Goal: Task Accomplishment & Management: Use online tool/utility

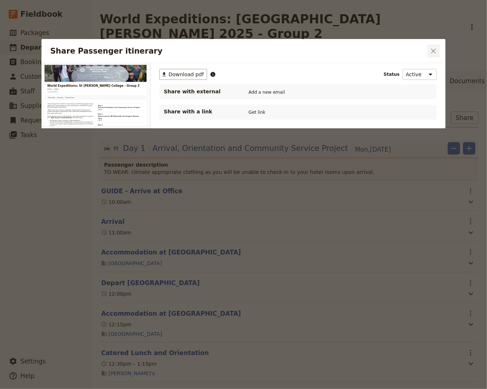
click at [434, 51] on icon "Close dialog" at bounding box center [433, 50] width 5 height 5
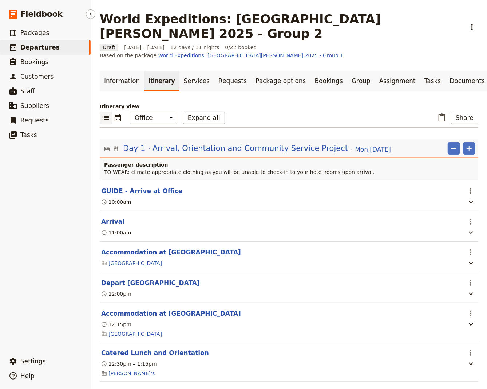
click at [34, 49] on span "Departures" at bounding box center [39, 47] width 39 height 7
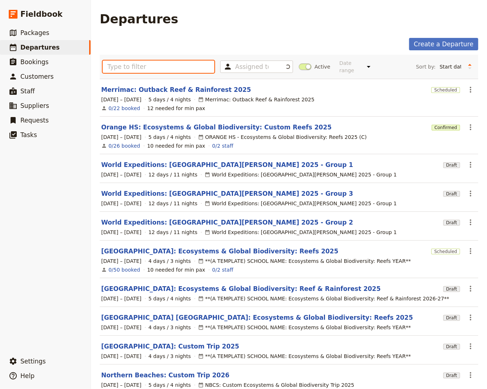
click at [129, 67] on input "text" at bounding box center [159, 66] width 112 height 12
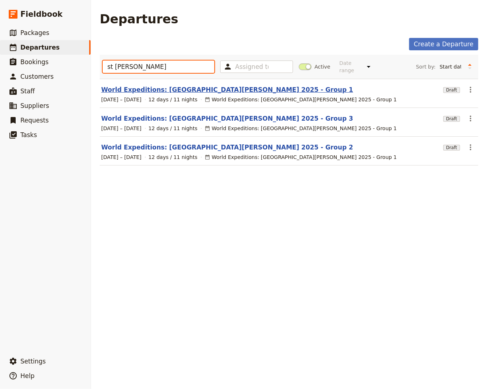
type input "st [PERSON_NAME]"
click at [154, 86] on link "World Expeditions: [GEOGRAPHIC_DATA][PERSON_NAME] 2025 - Group 1" at bounding box center [227, 89] width 252 height 9
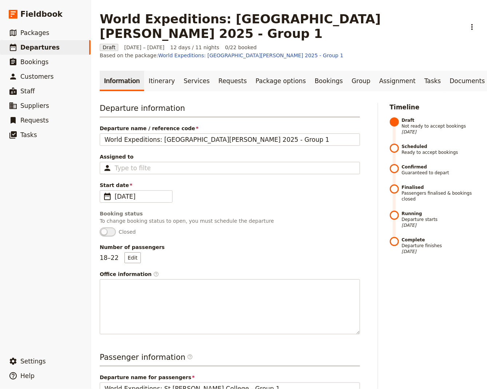
click at [398, 291] on div "Timeline Draft Not ready to accept bookings [DATE] Scheduled Ready to accept bo…" at bounding box center [434, 384] width 89 height 562
click at [149, 71] on link "Itinerary" at bounding box center [161, 81] width 35 height 20
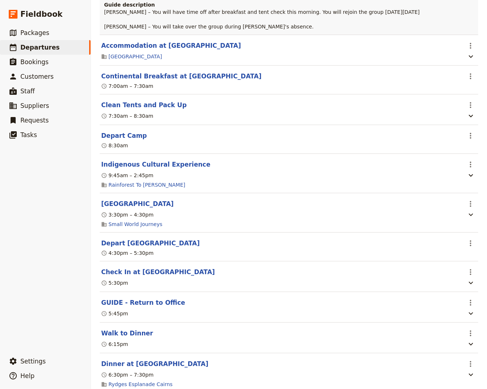
scroll to position [3738, 0]
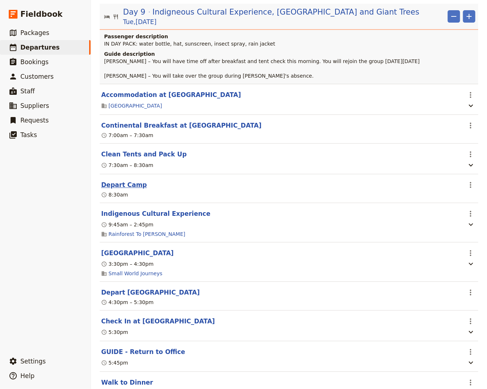
click at [119, 180] on button "Depart Camp" at bounding box center [124, 184] width 46 height 9
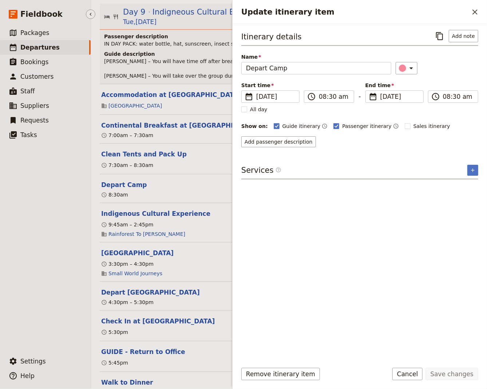
click at [53, 185] on ul "​ Packages ​ Departures ​ Bookings ​ Customers ​ Staff ​ Suppliers ​ Requests ​…" at bounding box center [45, 188] width 91 height 325
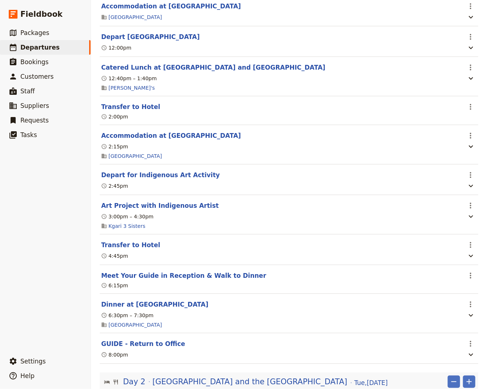
scroll to position [0, 0]
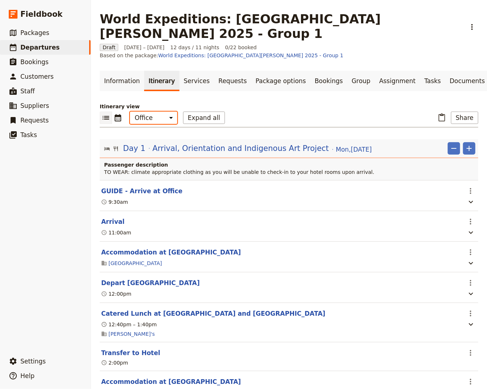
select select "STAFF"
click option "Guide" at bounding box center [0, 0] width 0 height 0
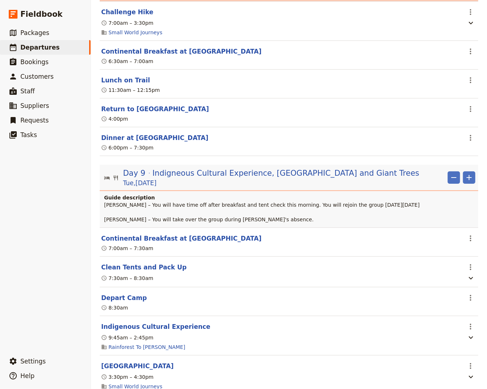
scroll to position [3000, 0]
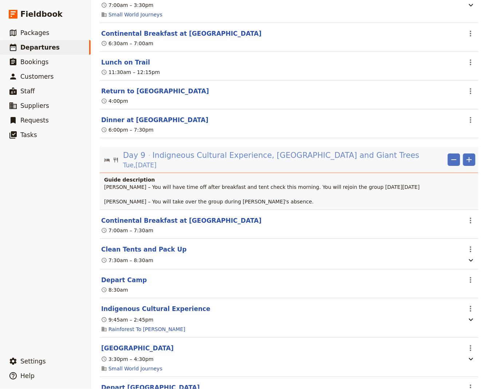
click at [167, 150] on span "Indigneous Cultural Experience, [GEOGRAPHIC_DATA] and Giant Trees" at bounding box center [286, 155] width 267 height 11
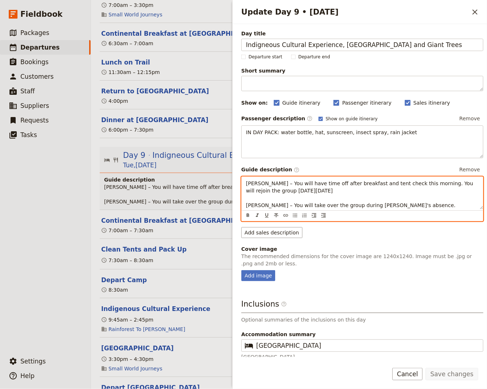
click at [388, 206] on p "[PERSON_NAME] – You will have time off after breakfast and tent check this morn…" at bounding box center [362, 194] width 233 height 29
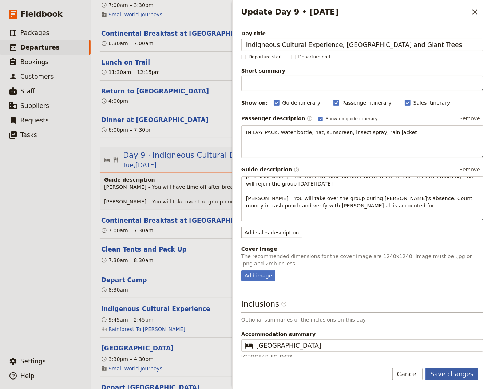
click at [452, 373] on button "Save changes" at bounding box center [452, 374] width 53 height 12
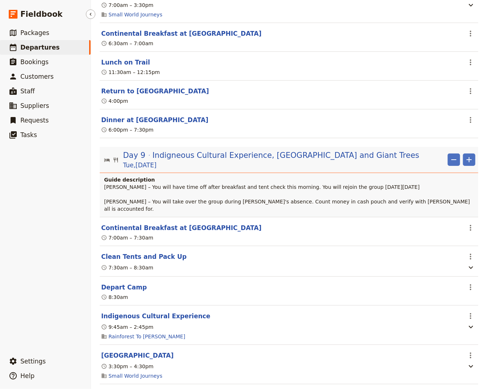
click at [41, 201] on ul "​ Packages ​ Departures ​ Bookings ​ Customers ​ Staff ​ Suppliers ​ Requests ​…" at bounding box center [45, 188] width 91 height 325
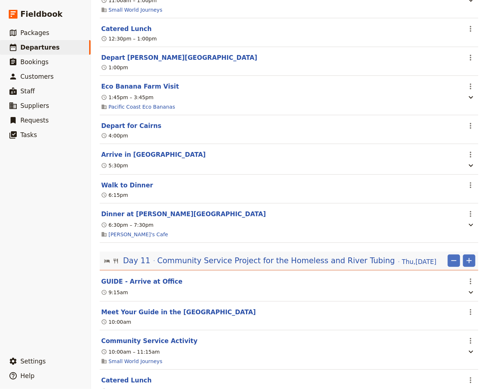
scroll to position [3688, 0]
click at [137, 276] on button "GUIDE - Arrive at Office" at bounding box center [142, 280] width 82 height 9
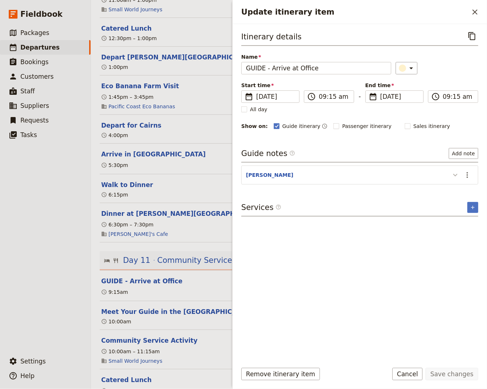
click at [458, 174] on icon "Update itinerary item" at bounding box center [455, 174] width 9 height 9
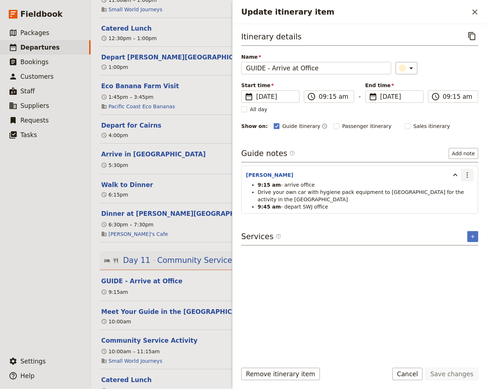
click at [468, 174] on icon "Actions" at bounding box center [467, 174] width 9 height 9
click at [456, 187] on span "Edit note" at bounding box center [447, 189] width 23 height 7
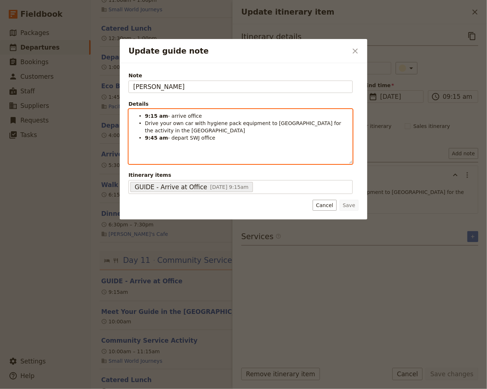
click at [198, 114] on li "9:15 am - arrive office" at bounding box center [246, 115] width 203 height 7
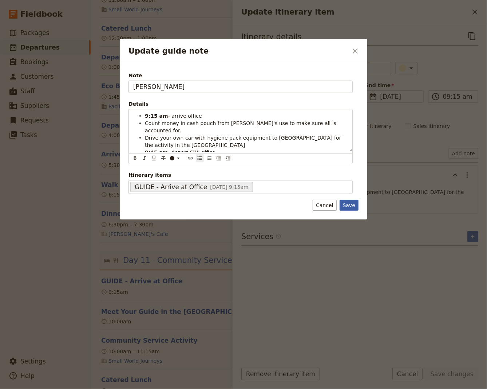
click at [349, 201] on button "Save" at bounding box center [349, 205] width 19 height 11
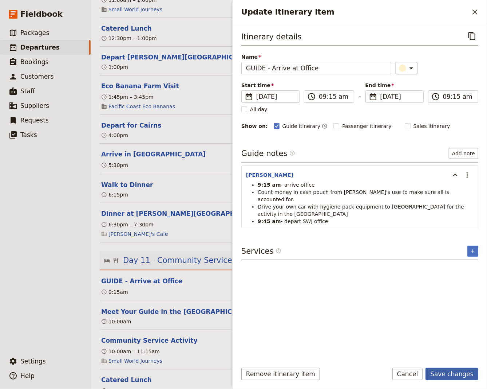
click at [462, 373] on button "Save changes" at bounding box center [452, 374] width 53 height 12
